Goal: Task Accomplishment & Management: Use online tool/utility

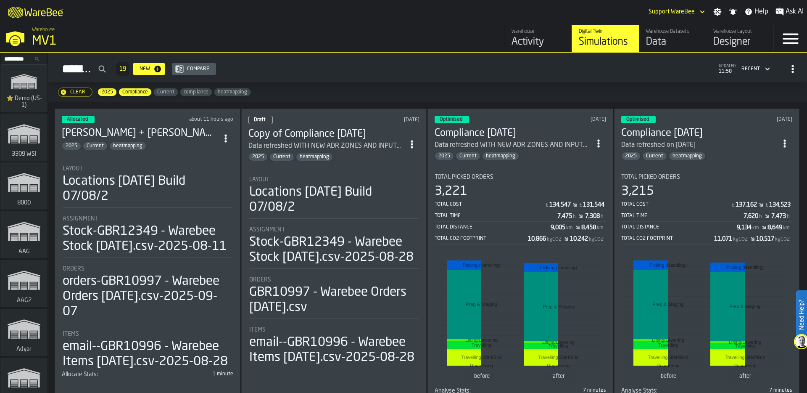
click at [26, 82] on polygon "link-to-/wh/i/103622fe-4b04-4da1-b95f-2619b9c959cc/simulations" at bounding box center [23, 83] width 25 height 14
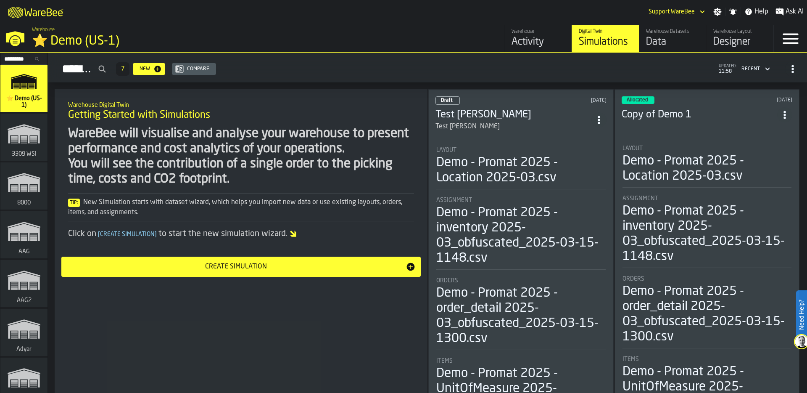
click at [734, 40] on div "Designer" at bounding box center [740, 41] width 53 height 13
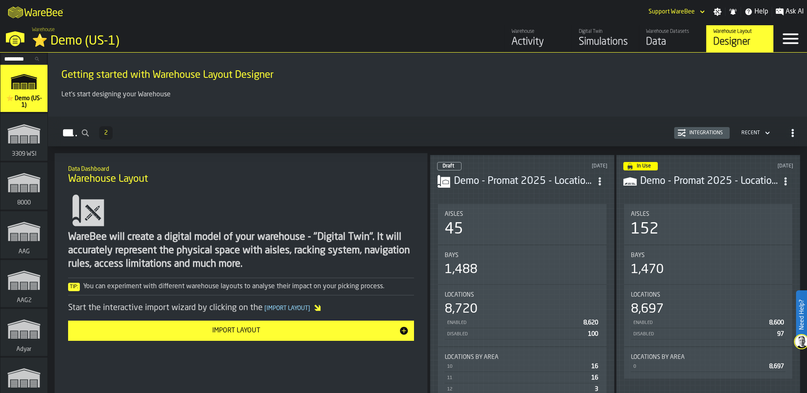
click at [524, 215] on div "Aisles 45" at bounding box center [522, 224] width 155 height 27
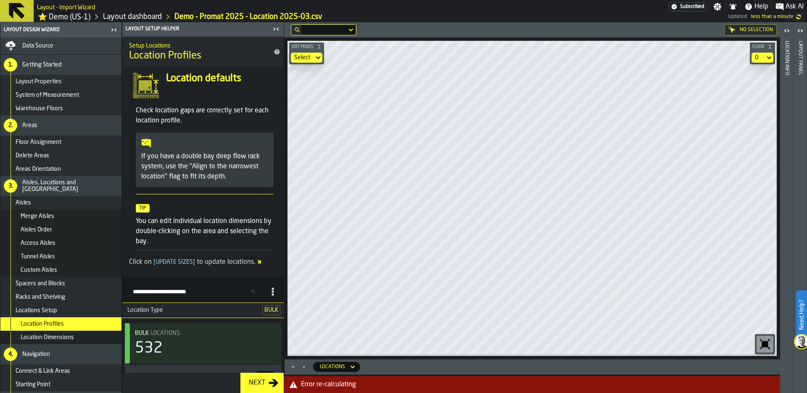
click at [154, 13] on link "Layout dashboard" at bounding box center [132, 16] width 59 height 9
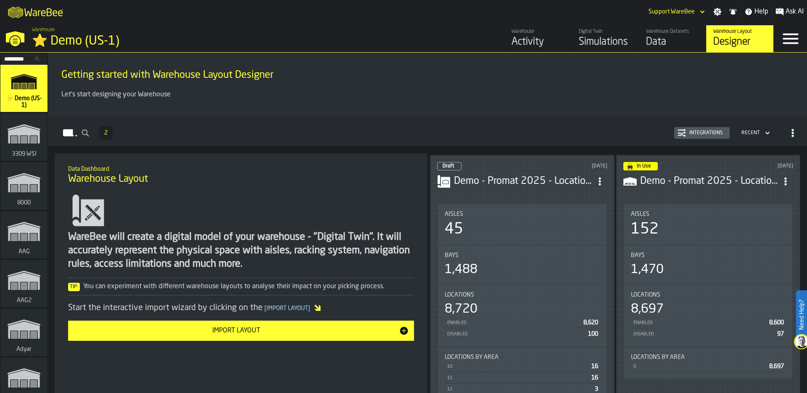
click at [787, 177] on icon "ItemListCard-DashboardItemContainer" at bounding box center [786, 181] width 8 height 8
click at [773, 213] on div "Edit in Designer" at bounding box center [765, 215] width 47 height 10
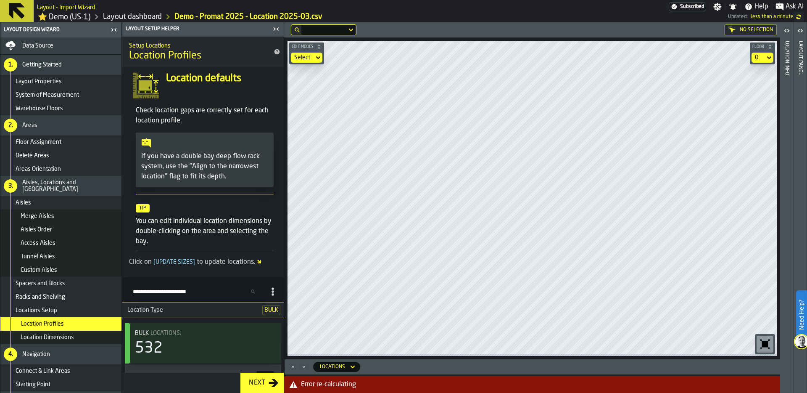
click at [762, 344] on icon "button-toolbar-undefined" at bounding box center [765, 344] width 6 height 6
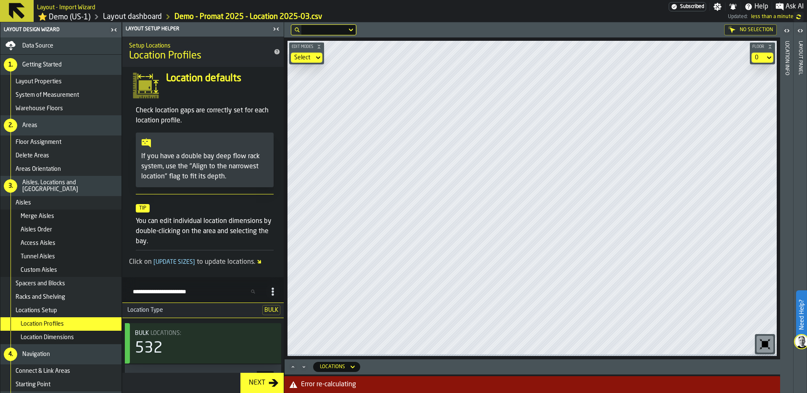
click at [762, 344] on icon "button-toolbar-undefined" at bounding box center [765, 344] width 6 height 6
